Goal: Task Accomplishment & Management: Manage account settings

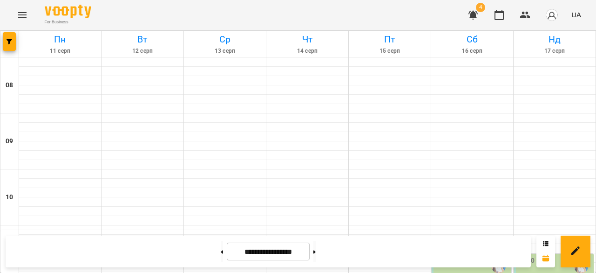
scroll to position [280, 0]
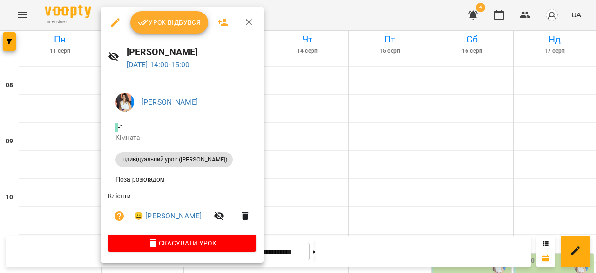
click at [158, 24] on span "Урок відбувся" at bounding box center [169, 22] width 63 height 11
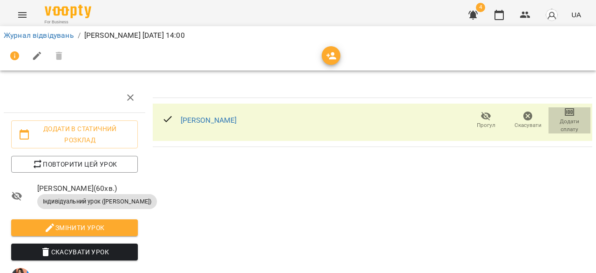
click at [567, 126] on span "Додати сплату" at bounding box center [569, 125] width 31 height 16
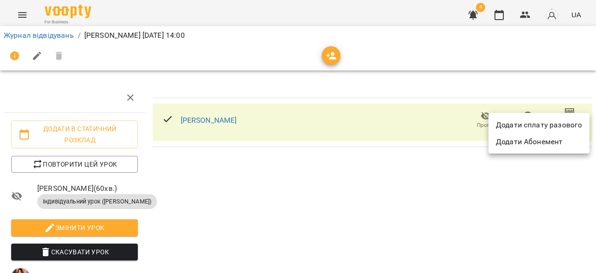
click at [535, 129] on li "Додати сплату разового" at bounding box center [539, 124] width 101 height 17
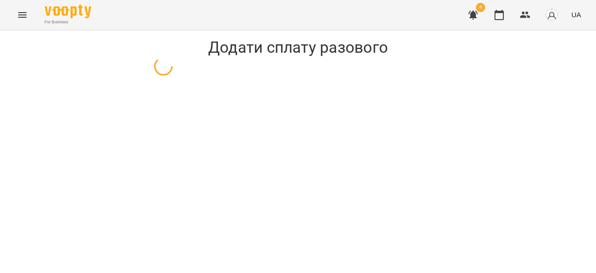
select select "**********"
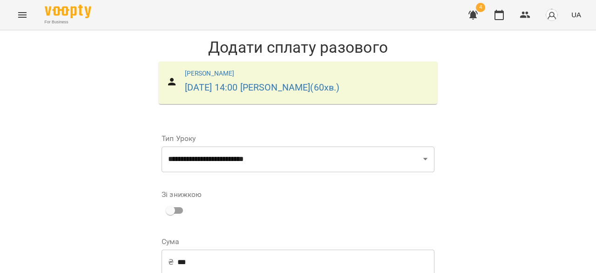
scroll to position [74, 0]
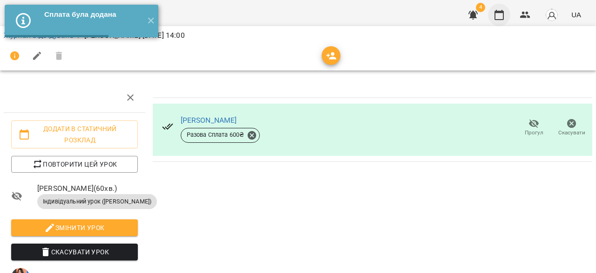
click at [504, 13] on icon "button" at bounding box center [499, 15] width 9 height 10
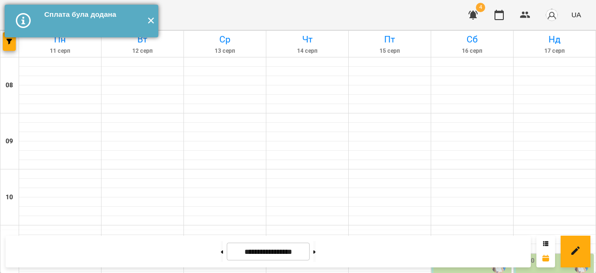
click at [152, 16] on button "✕" at bounding box center [150, 21] width 15 height 33
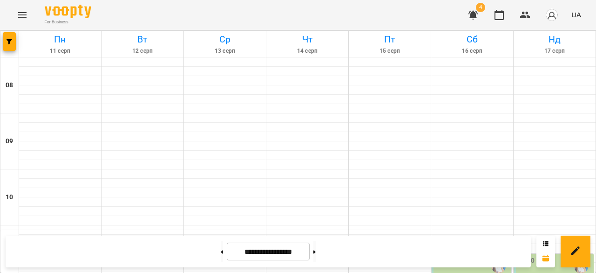
scroll to position [186, 0]
